Goal: Transaction & Acquisition: Purchase product/service

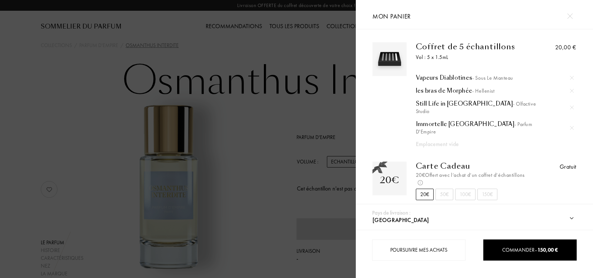
select select "IT"
click at [445, 140] on div "Emplacement vide" at bounding box center [487, 144] width 143 height 9
click at [570, 15] on img at bounding box center [570, 16] width 6 height 6
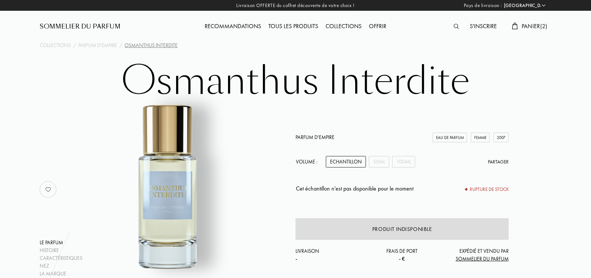
click at [454, 27] on img at bounding box center [455, 26] width 5 height 5
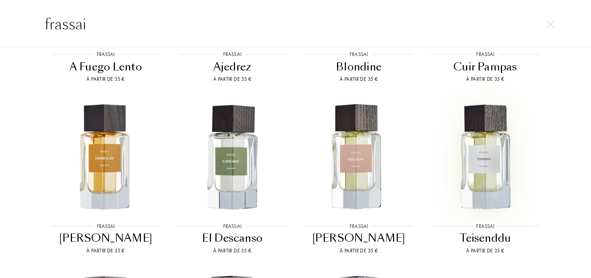
scroll to position [298, 0]
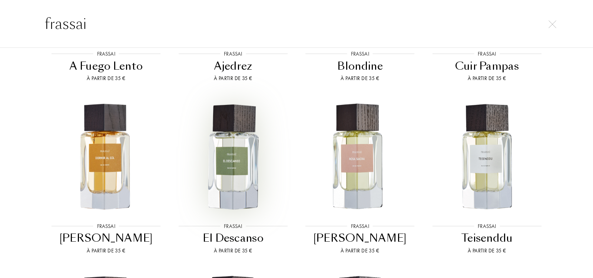
type input "frassai"
click at [258, 156] on img at bounding box center [233, 157] width 114 height 114
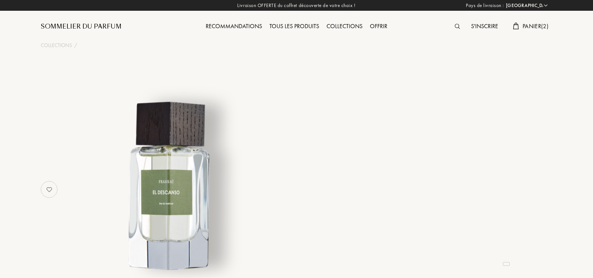
select select "IT"
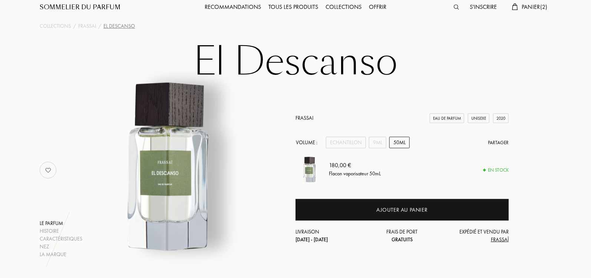
scroll to position [24, 0]
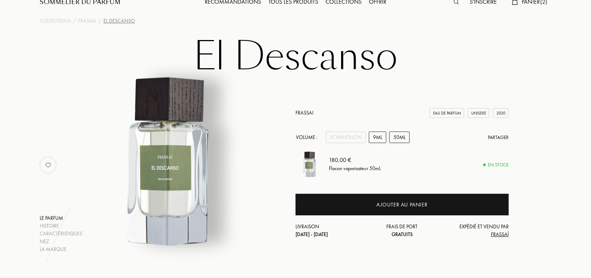
click at [378, 136] on div "9mL" at bounding box center [377, 137] width 17 height 11
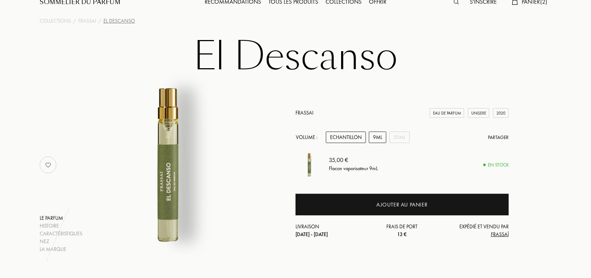
click at [358, 134] on div "Echantillon" at bounding box center [346, 137] width 40 height 11
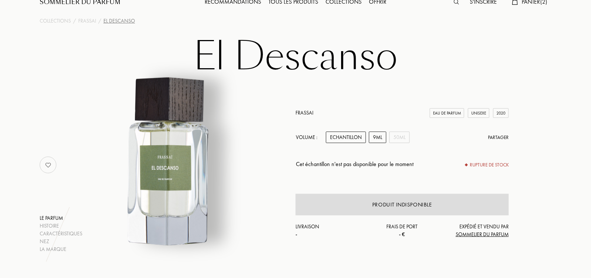
click at [375, 140] on div "9mL" at bounding box center [377, 137] width 17 height 11
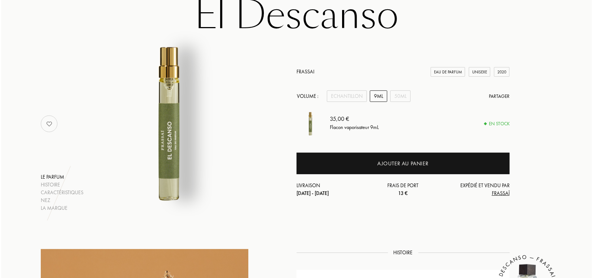
scroll to position [64, 0]
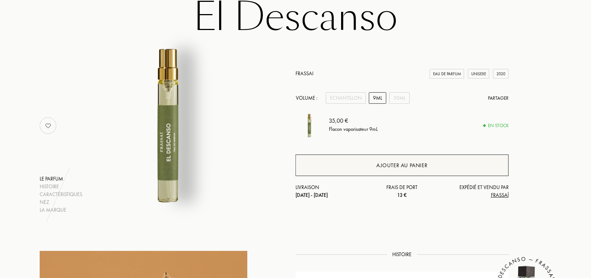
click at [373, 162] on div "Ajouter au panier" at bounding box center [401, 164] width 213 height 21
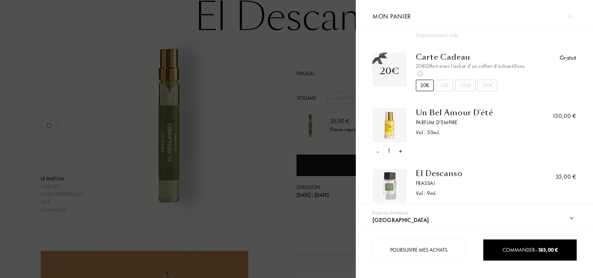
scroll to position [110, 0]
click at [394, 109] on img at bounding box center [389, 124] width 30 height 30
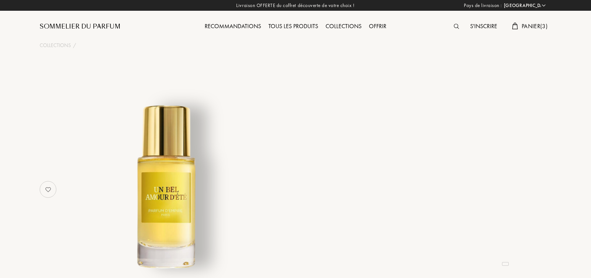
select select "IT"
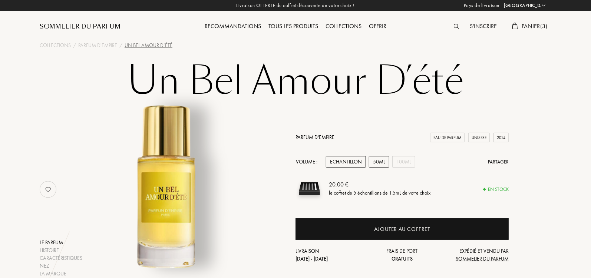
click at [382, 165] on div "50mL" at bounding box center [379, 161] width 20 height 11
click at [405, 162] on div "100mL" at bounding box center [403, 161] width 23 height 11
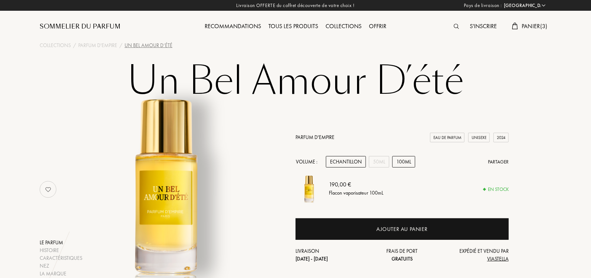
click at [352, 162] on div "Echantillon" at bounding box center [346, 161] width 40 height 11
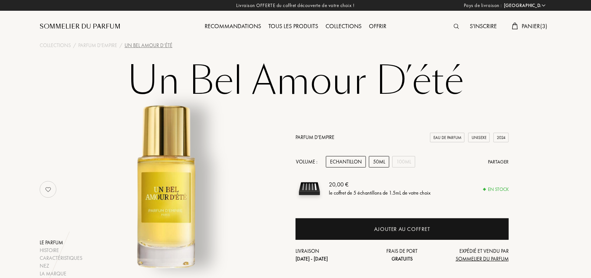
click at [379, 164] on div "50mL" at bounding box center [379, 161] width 20 height 11
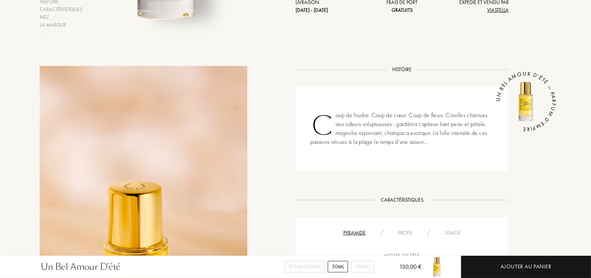
scroll to position [209, 0]
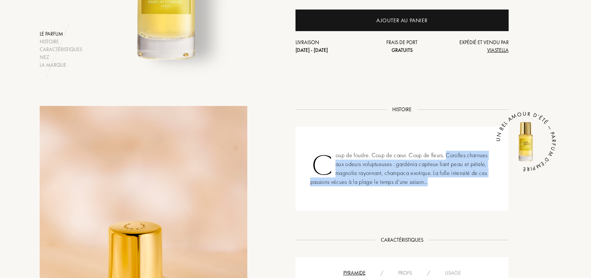
drag, startPoint x: 446, startPoint y: 153, endPoint x: 455, endPoint y: 185, distance: 33.3
click at [455, 185] on div "Coup de foudre. Coup de cœur. Coup de fleurs. Corolles charnues aux odeurs volu…" at bounding box center [401, 169] width 213 height 84
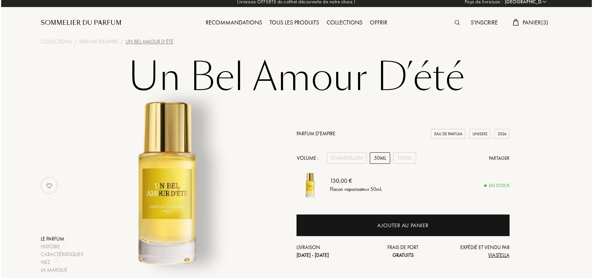
scroll to position [0, 0]
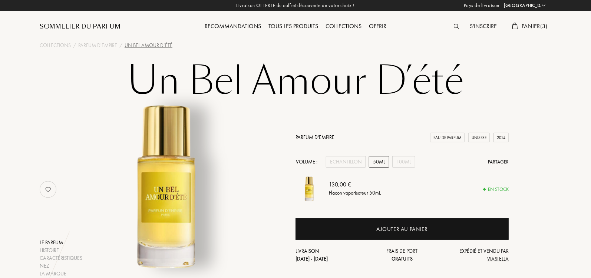
click at [535, 24] on span "Panier ( 3 )" at bounding box center [534, 26] width 26 height 8
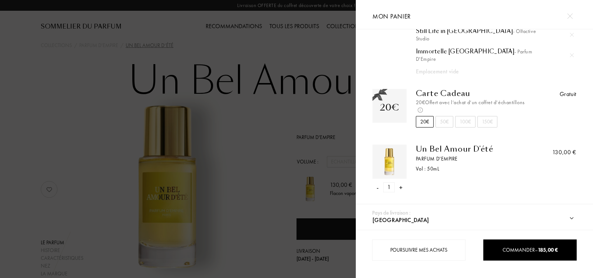
scroll to position [110, 0]
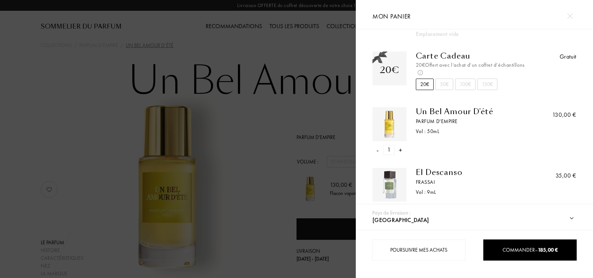
click at [378, 145] on div "-" at bounding box center [377, 150] width 2 height 10
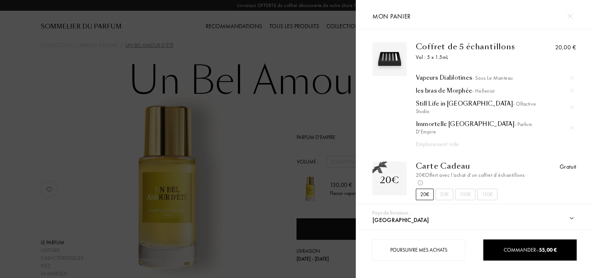
scroll to position [16, 0]
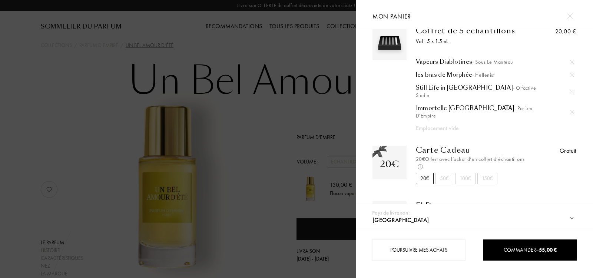
click at [474, 105] on span "- Parfum d'Empire" at bounding box center [474, 112] width 117 height 14
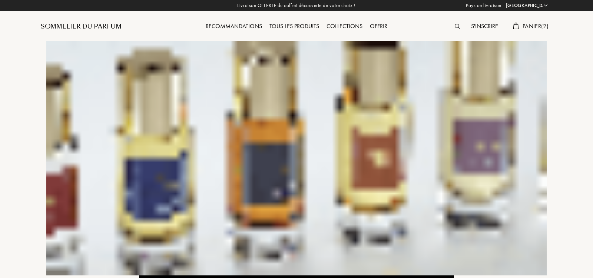
select select "IT"
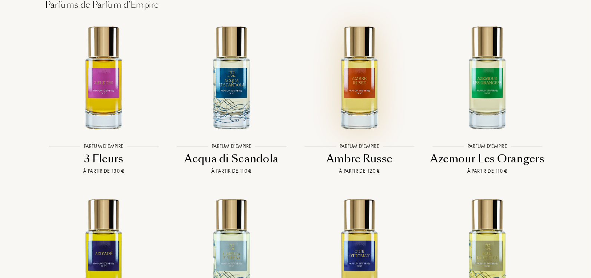
scroll to position [1447, 0]
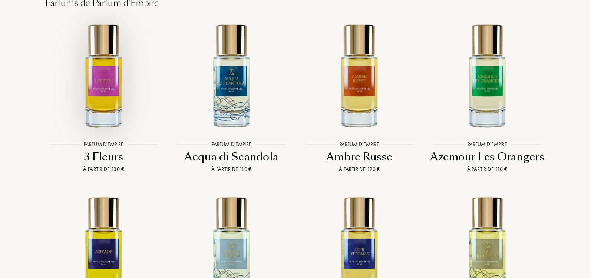
click at [98, 75] on img at bounding box center [103, 75] width 115 height 115
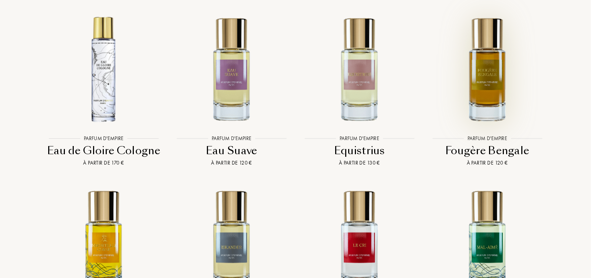
scroll to position [1800, 0]
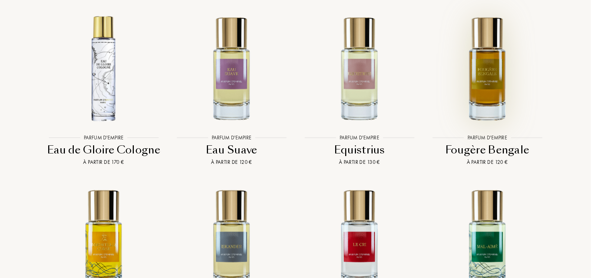
click at [490, 80] on img at bounding box center [486, 68] width 115 height 115
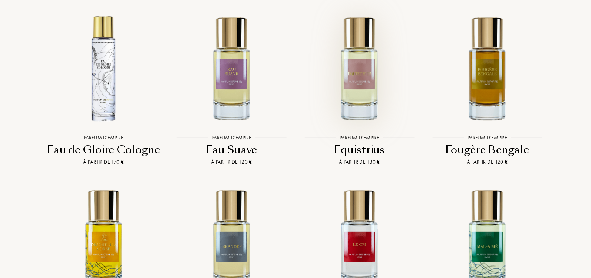
click at [362, 77] on img at bounding box center [359, 68] width 115 height 115
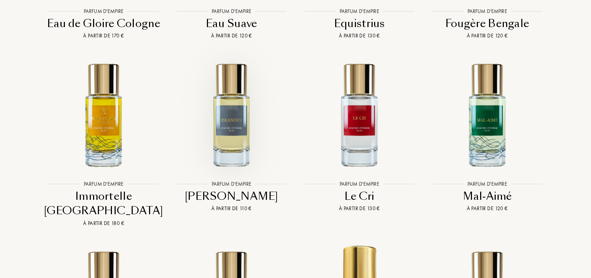
scroll to position [1936, 0]
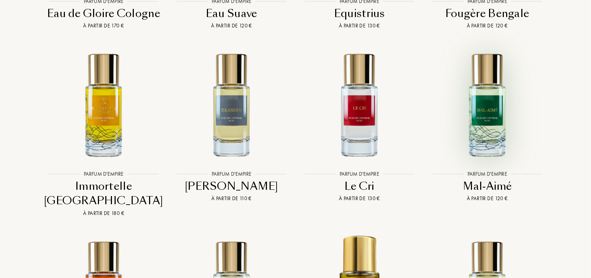
click at [475, 86] on img at bounding box center [486, 104] width 115 height 115
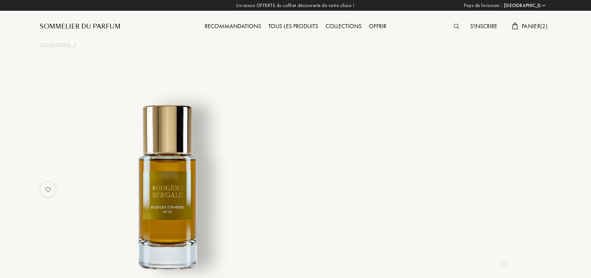
select select "IT"
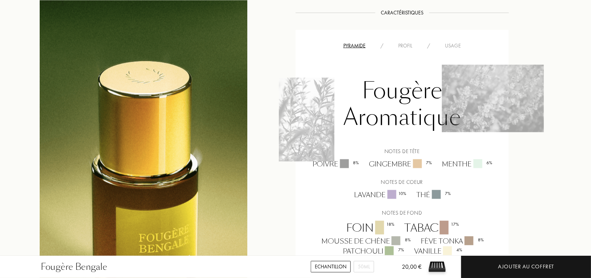
scroll to position [610, 0]
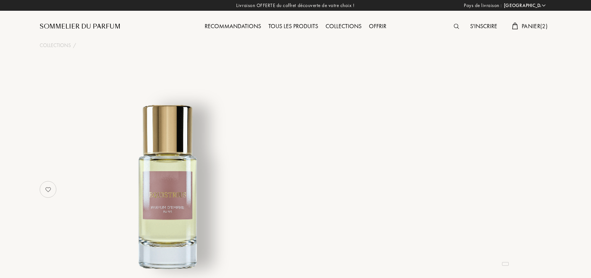
select select "IT"
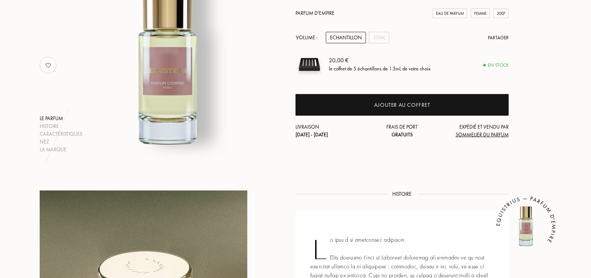
scroll to position [89, 0]
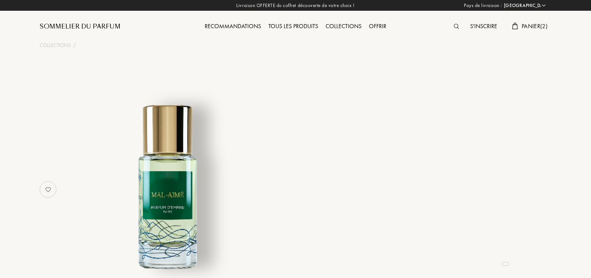
select select "IT"
